Goal: Navigation & Orientation: Find specific page/section

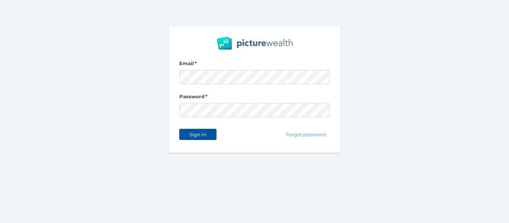
click at [206, 131] on span "Sign in" at bounding box center [197, 134] width 23 height 6
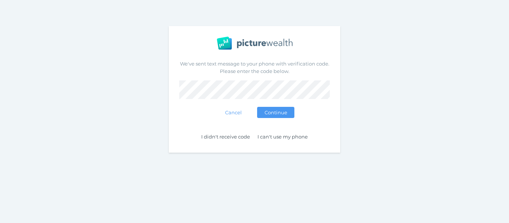
select select "25"
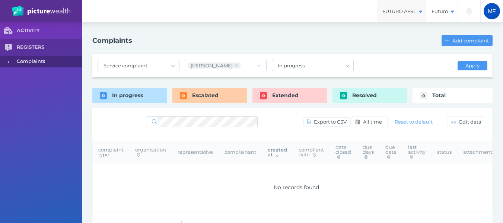
click at [413, 12] on span "FUTURO AFSL" at bounding box center [401, 11] width 49 height 6
click at [413, 11] on span "FUTURO AFSL" at bounding box center [401, 11] width 49 height 6
click at [414, 12] on span "FUTURO AFSL" at bounding box center [401, 11] width 49 height 6
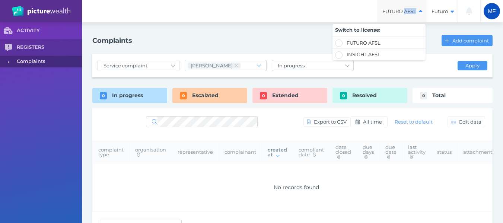
click at [414, 12] on span "FUTURO AFSL" at bounding box center [401, 11] width 49 height 6
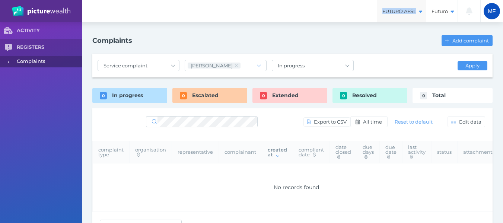
click at [414, 12] on span "FUTURO AFSL" at bounding box center [401, 11] width 49 height 6
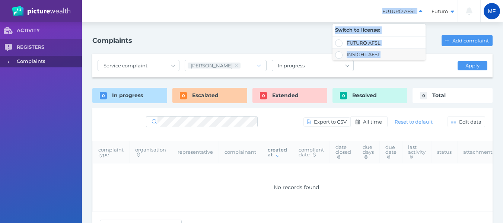
click at [371, 51] on label "INSIGHT AFSL" at bounding box center [379, 54] width 93 height 12
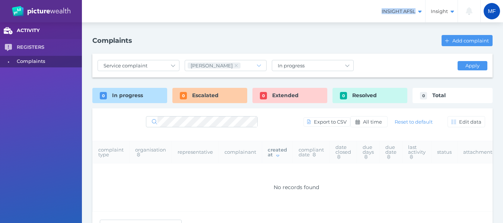
click at [26, 29] on span "ACTIVITY" at bounding box center [49, 31] width 65 height 6
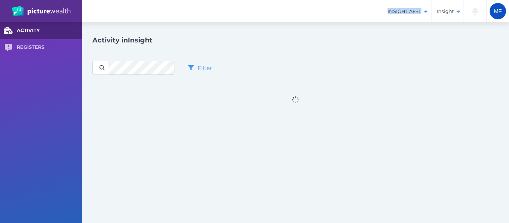
click at [35, 31] on span "ACTIVITY" at bounding box center [49, 31] width 65 height 6
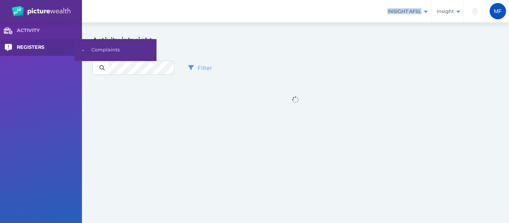
click at [29, 48] on span "REGISTERS" at bounding box center [49, 47] width 65 height 6
select select "25"
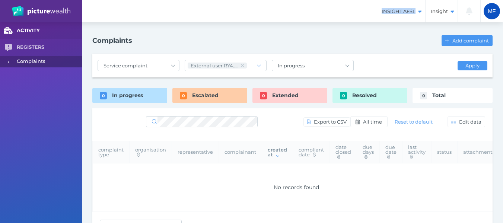
click at [29, 29] on span "ACTIVITY" at bounding box center [49, 31] width 65 height 6
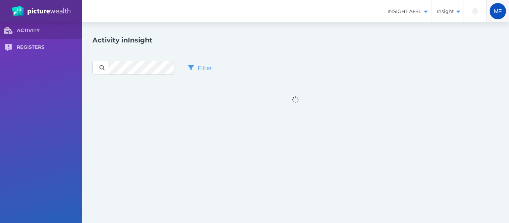
click at [497, 9] on span "MF" at bounding box center [497, 11] width 8 height 6
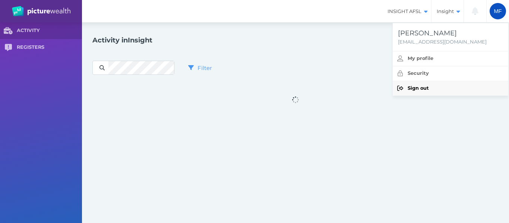
click at [410, 89] on span "Sign out" at bounding box center [417, 88] width 21 height 6
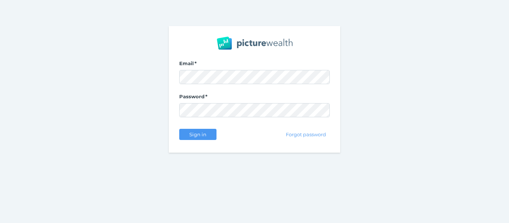
click at [112, 35] on div "Email Password Sign in Forgot password" at bounding box center [254, 89] width 509 height 179
drag, startPoint x: 112, startPoint y: 35, endPoint x: 101, endPoint y: 2, distance: 34.9
click at [108, 20] on div "Email Password Sign in Forgot password" at bounding box center [254, 89] width 509 height 179
